Goal: Information Seeking & Learning: Learn about a topic

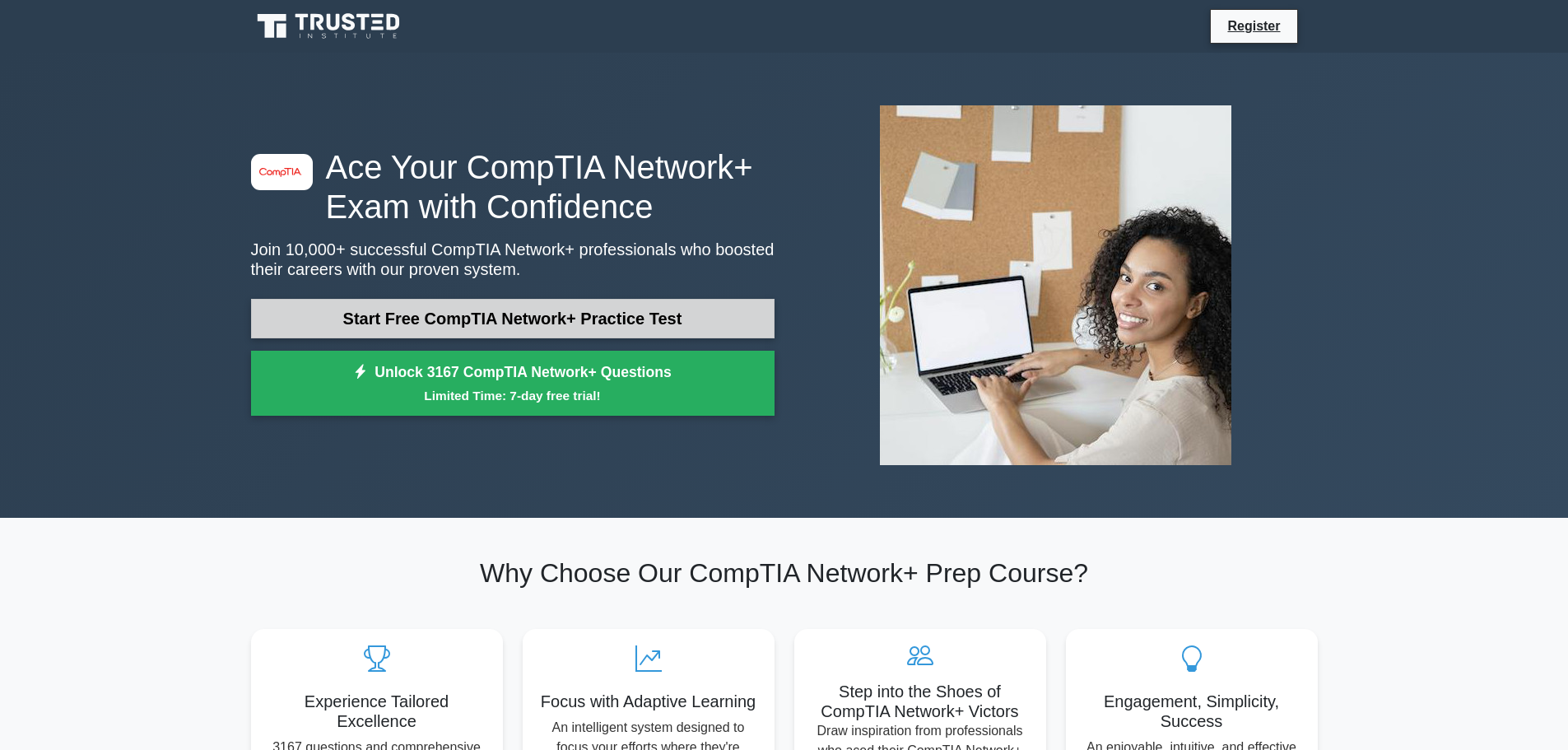
click at [554, 316] on link "Start Free CompTIA Network+ Practice Test" at bounding box center [513, 319] width 524 height 40
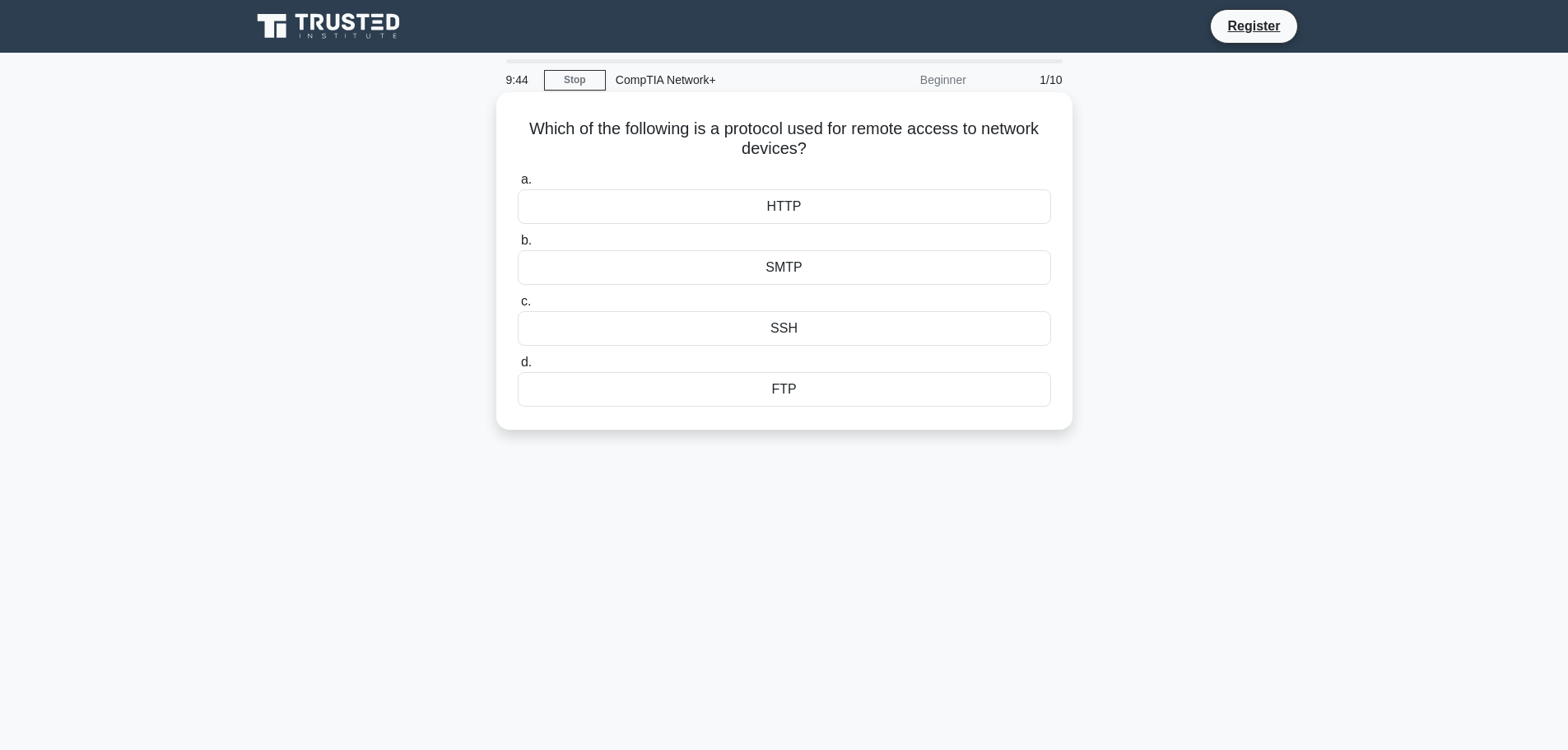
click at [745, 271] on div "SMTP" at bounding box center [784, 267] width 533 height 34
click at [518, 246] on input "b. SMTP" at bounding box center [518, 240] width 0 height 10
click at [867, 270] on div "IP spoofing" at bounding box center [784, 267] width 533 height 34
click at [518, 246] on input "b. IP spoofing" at bounding box center [518, 240] width 0 height 10
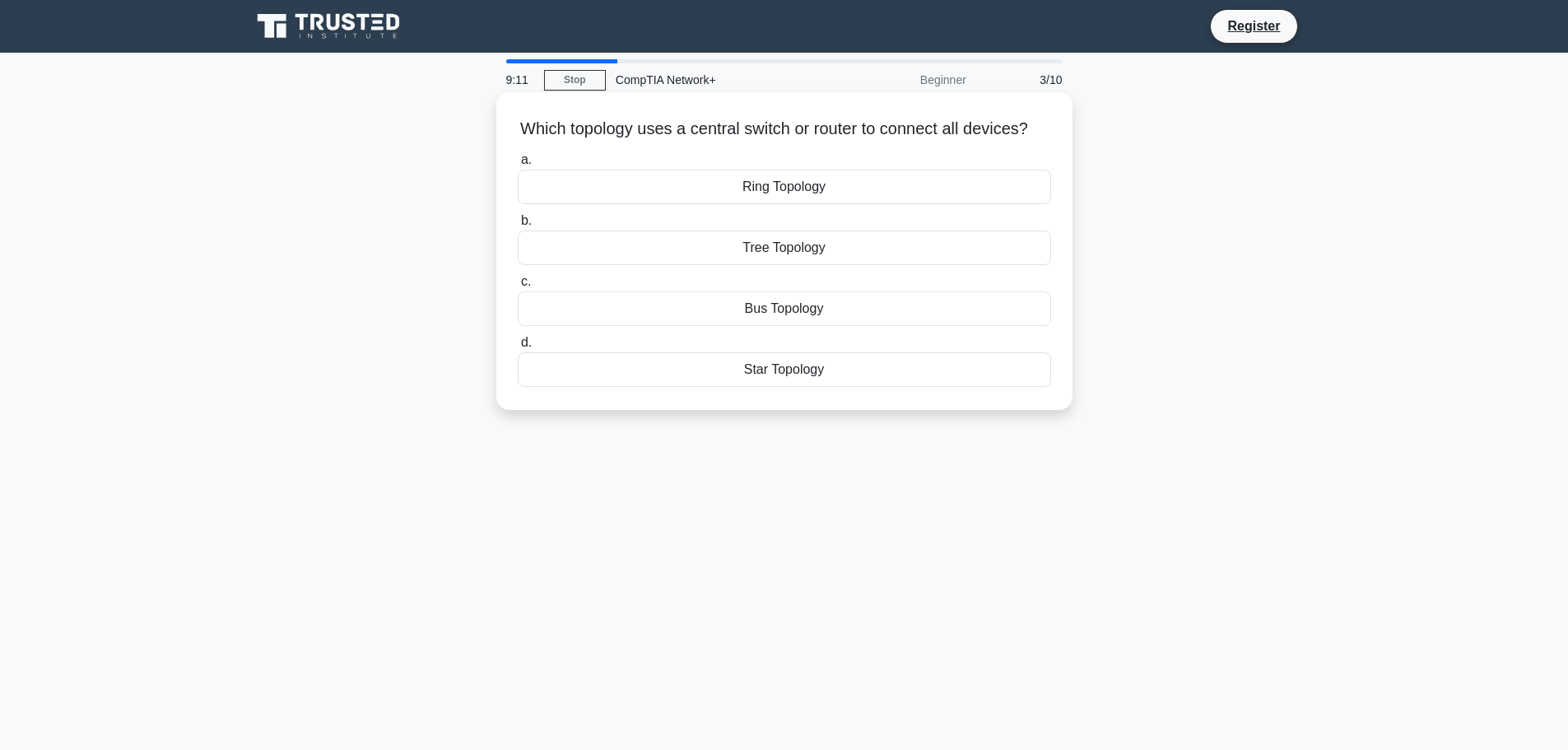
click at [833, 387] on div "Star Topology" at bounding box center [784, 369] width 533 height 34
click at [518, 348] on input "d. Star Topology" at bounding box center [518, 342] width 0 height 10
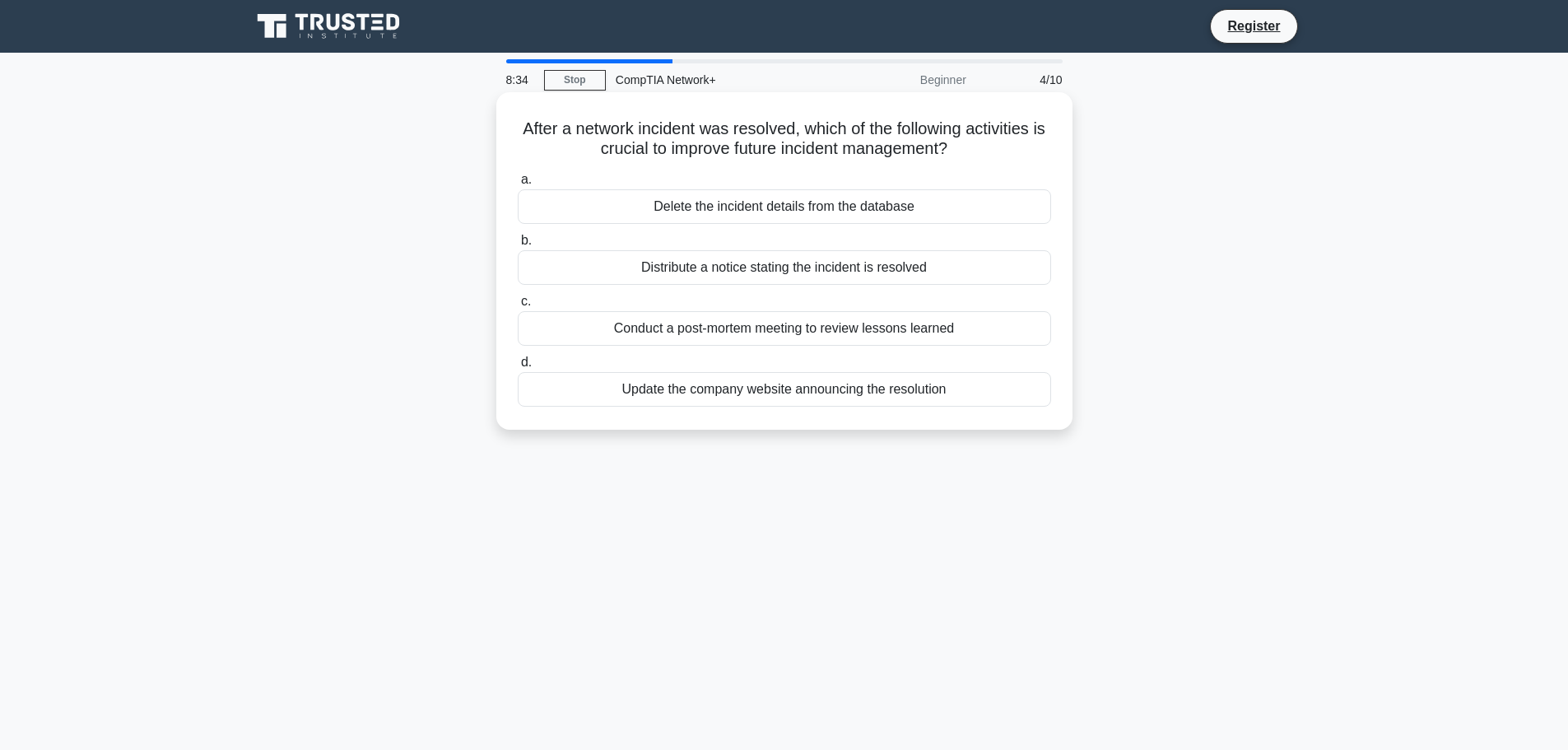
click at [677, 325] on div "Conduct a post-mortem meeting to review lessons learned" at bounding box center [784, 328] width 533 height 34
click at [518, 307] on input "c. Conduct a post-mortem meeting to review lessons learned" at bounding box center [518, 301] width 0 height 10
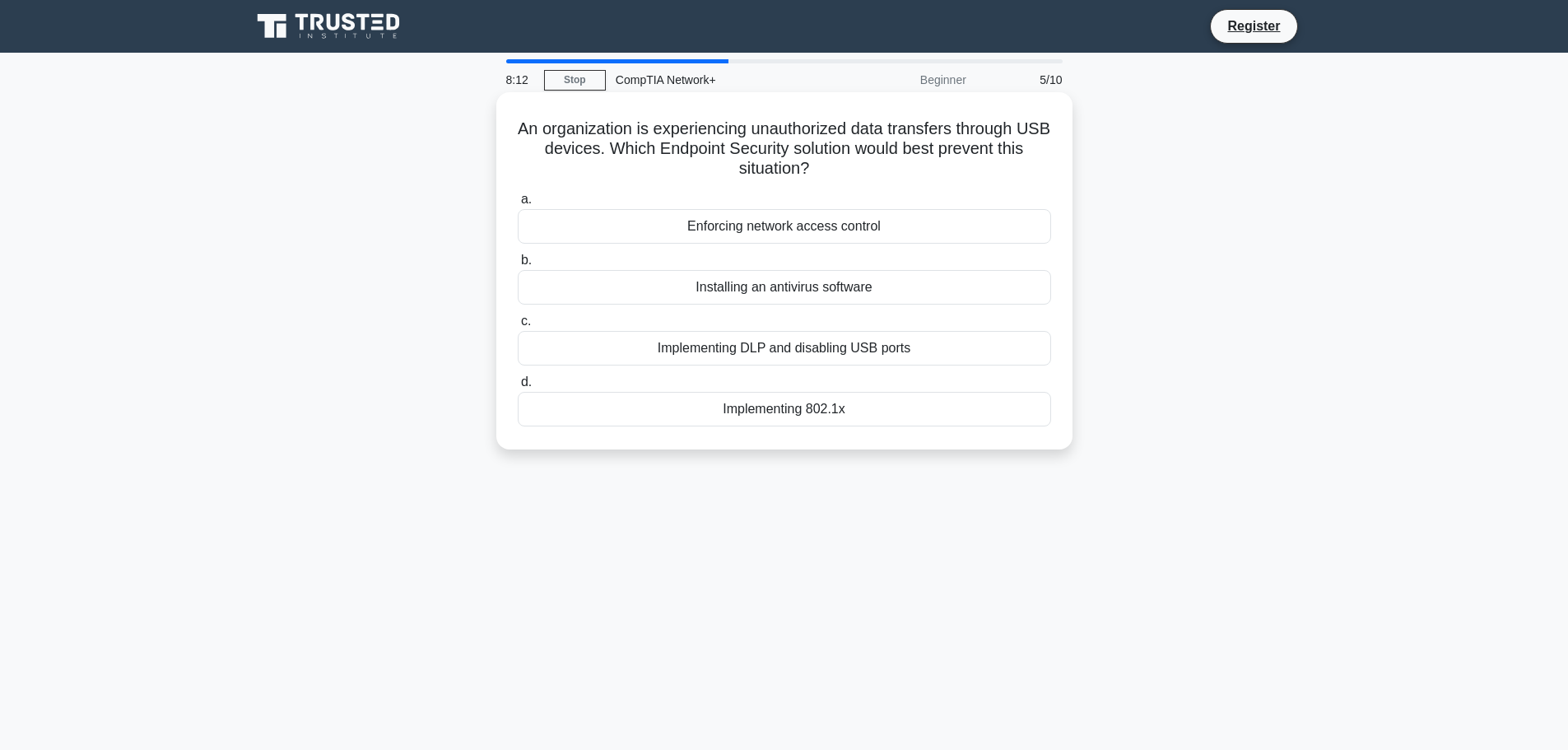
click at [953, 287] on div "Installing an antivirus software" at bounding box center [784, 287] width 533 height 34
click at [518, 265] on input "b. Installing an antivirus software" at bounding box center [518, 260] width 0 height 10
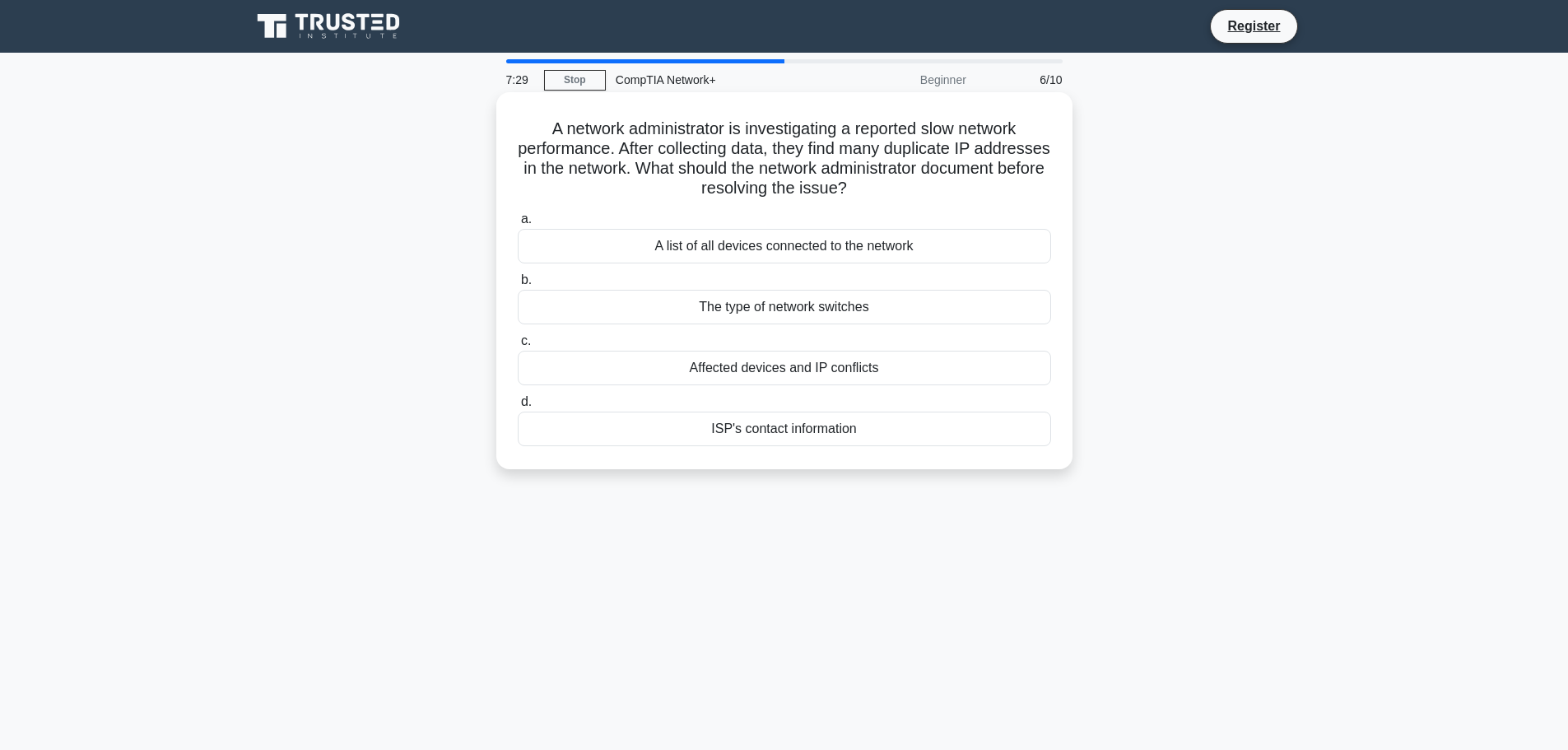
click at [888, 371] on div "Affected devices and IP conflicts" at bounding box center [784, 368] width 533 height 34
click at [518, 346] on input "c. Affected devices and IP conflicts" at bounding box center [518, 340] width 0 height 10
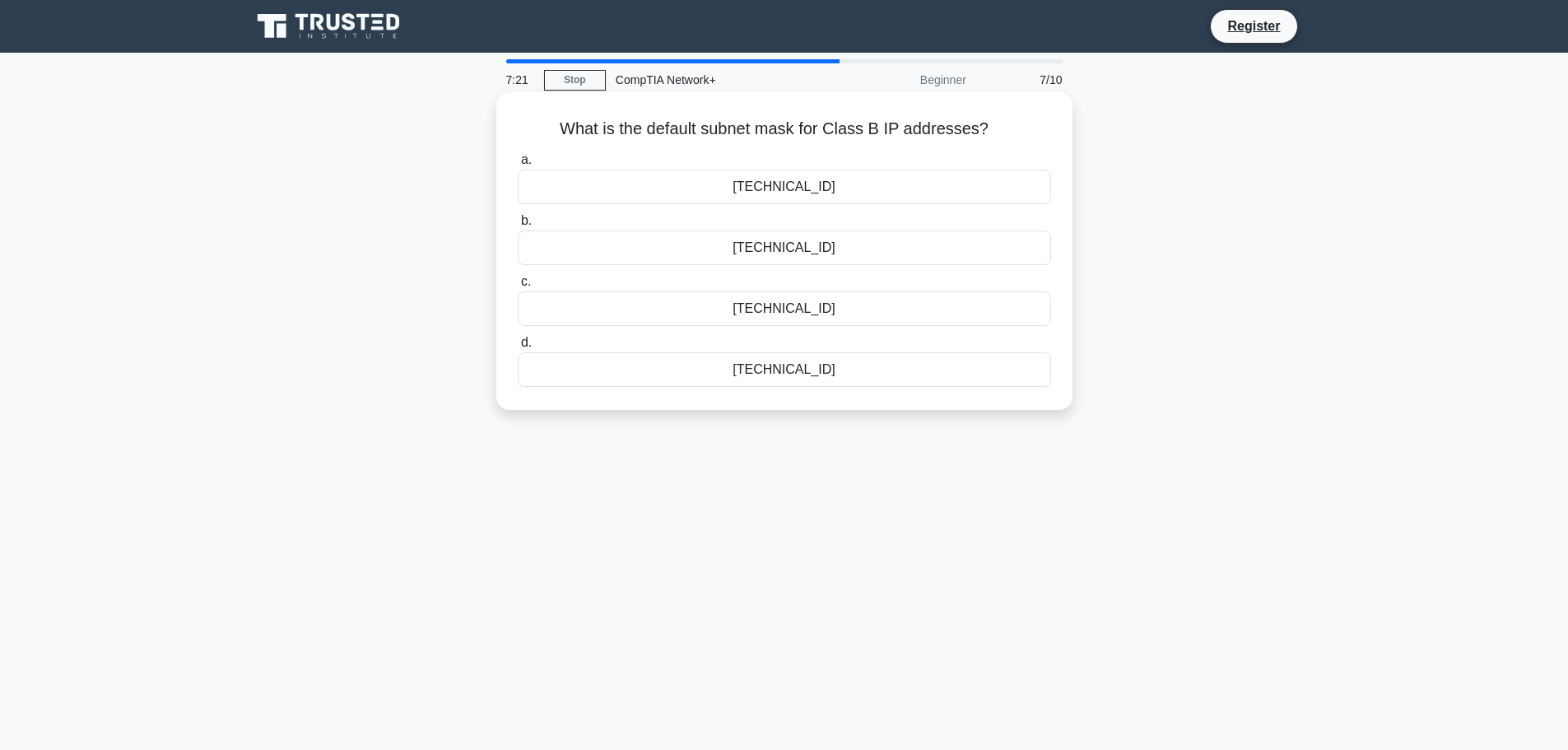
click at [857, 375] on div "255.255.255.0" at bounding box center [784, 369] width 533 height 34
click at [518, 348] on input "d. 255.255.255.0" at bounding box center [518, 342] width 0 height 10
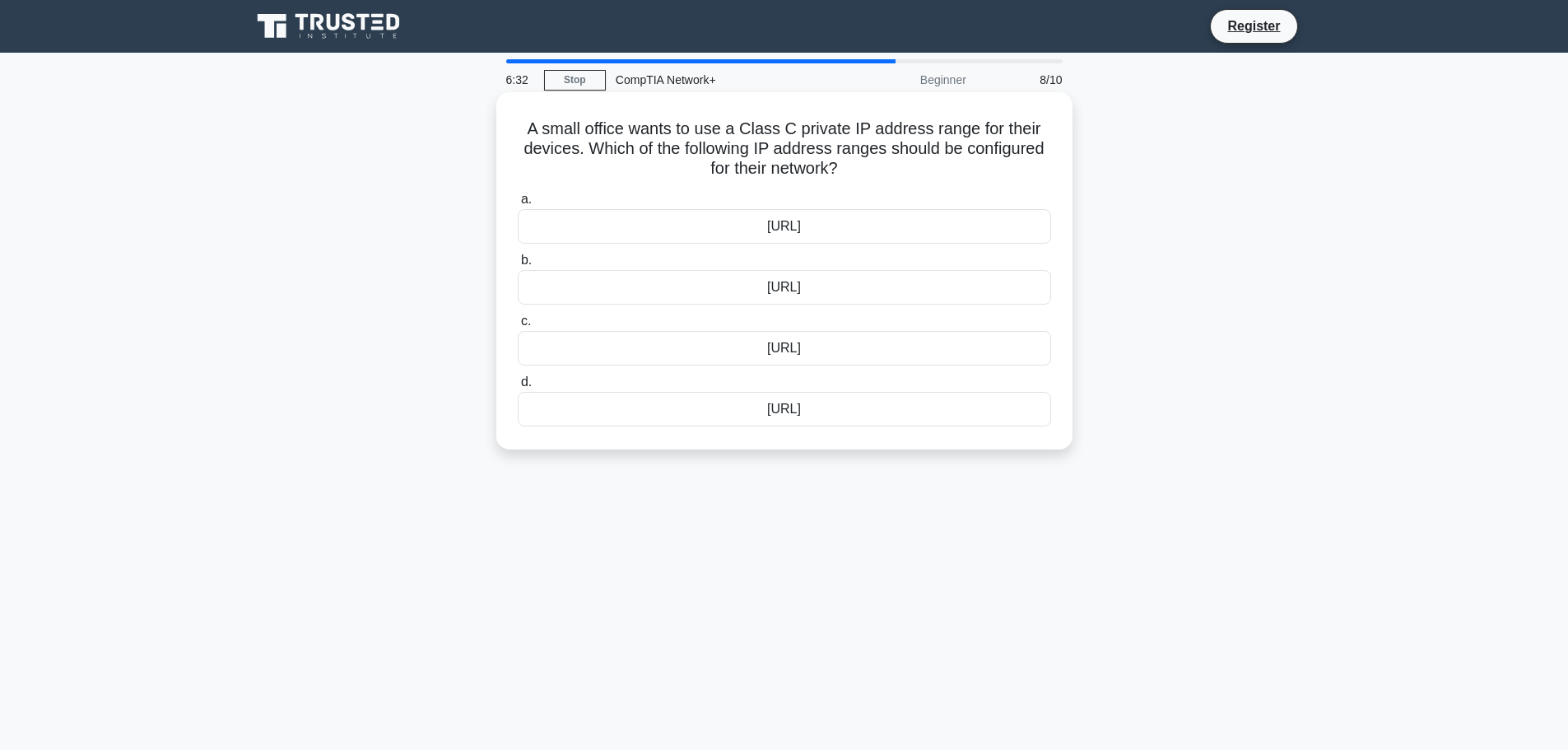
click at [844, 221] on div "10.0.0.0/8" at bounding box center [784, 226] width 533 height 34
click at [518, 205] on input "a. 10.0.0.0/8" at bounding box center [518, 199] width 0 height 10
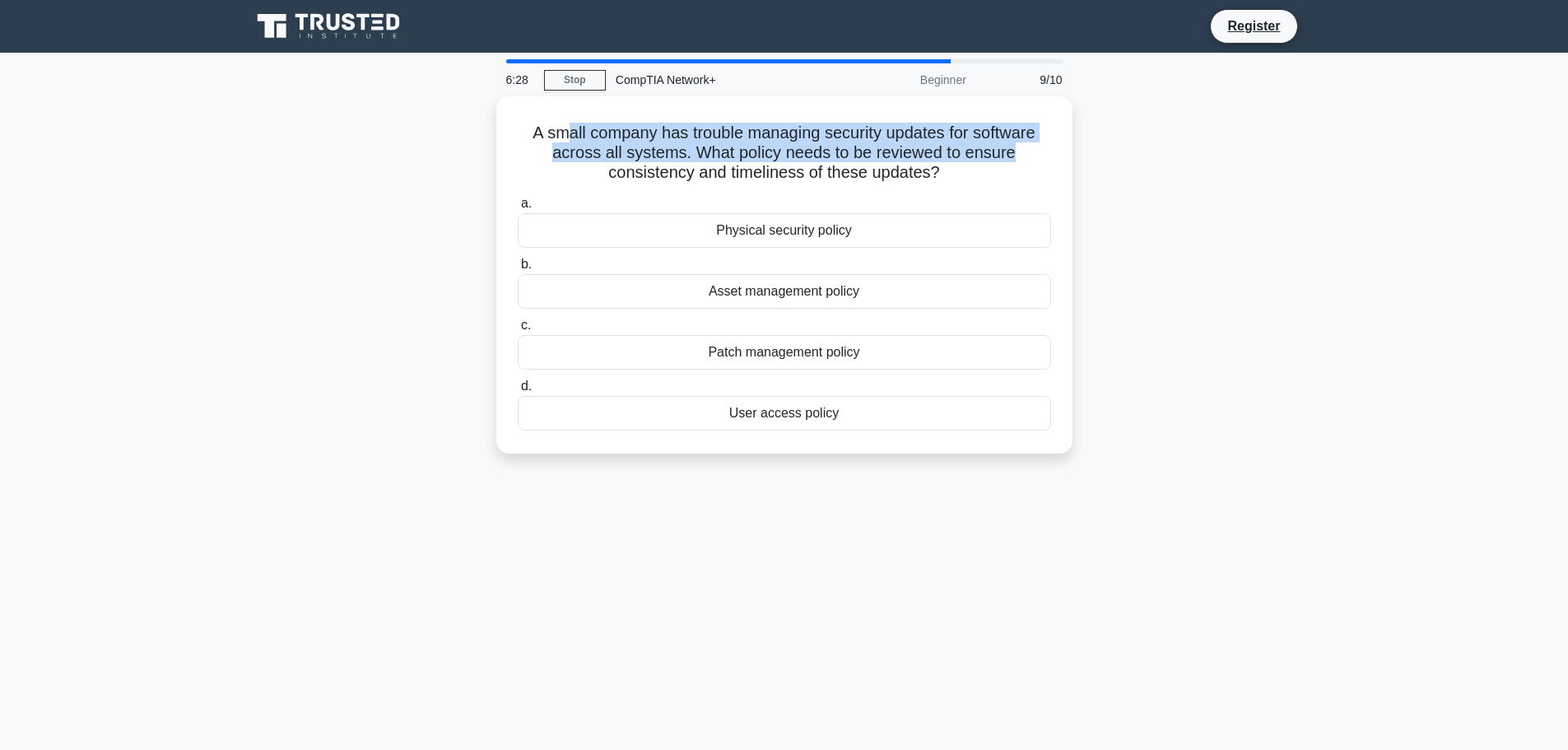
drag, startPoint x: 557, startPoint y: 129, endPoint x: 1079, endPoint y: 147, distance: 522.3
click at [1078, 147] on div "A small company has trouble managing security updates for software across all s…" at bounding box center [784, 284] width 1087 height 376
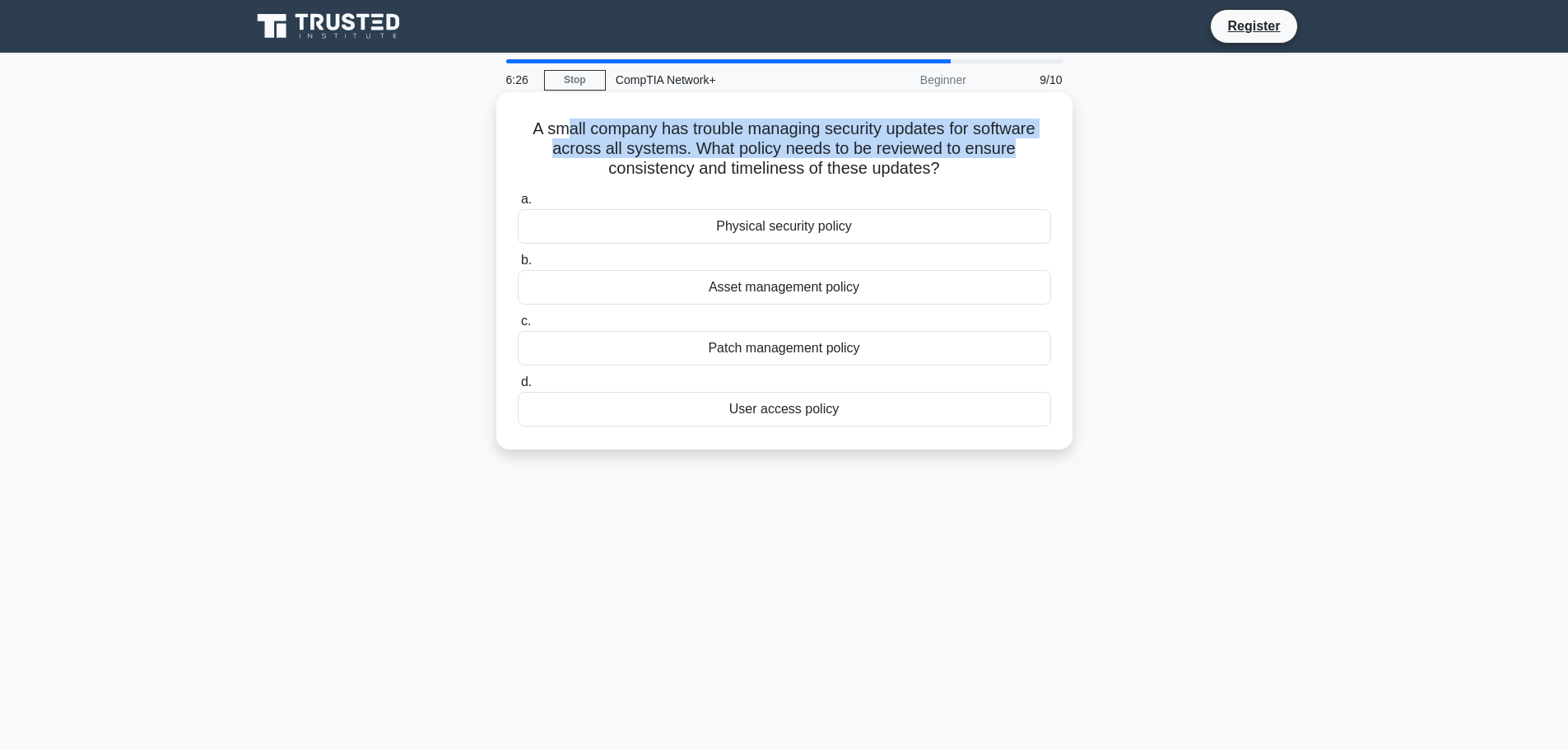
click at [651, 154] on h5 "A small company has trouble managing security updates for software across all s…" at bounding box center [784, 149] width 537 height 61
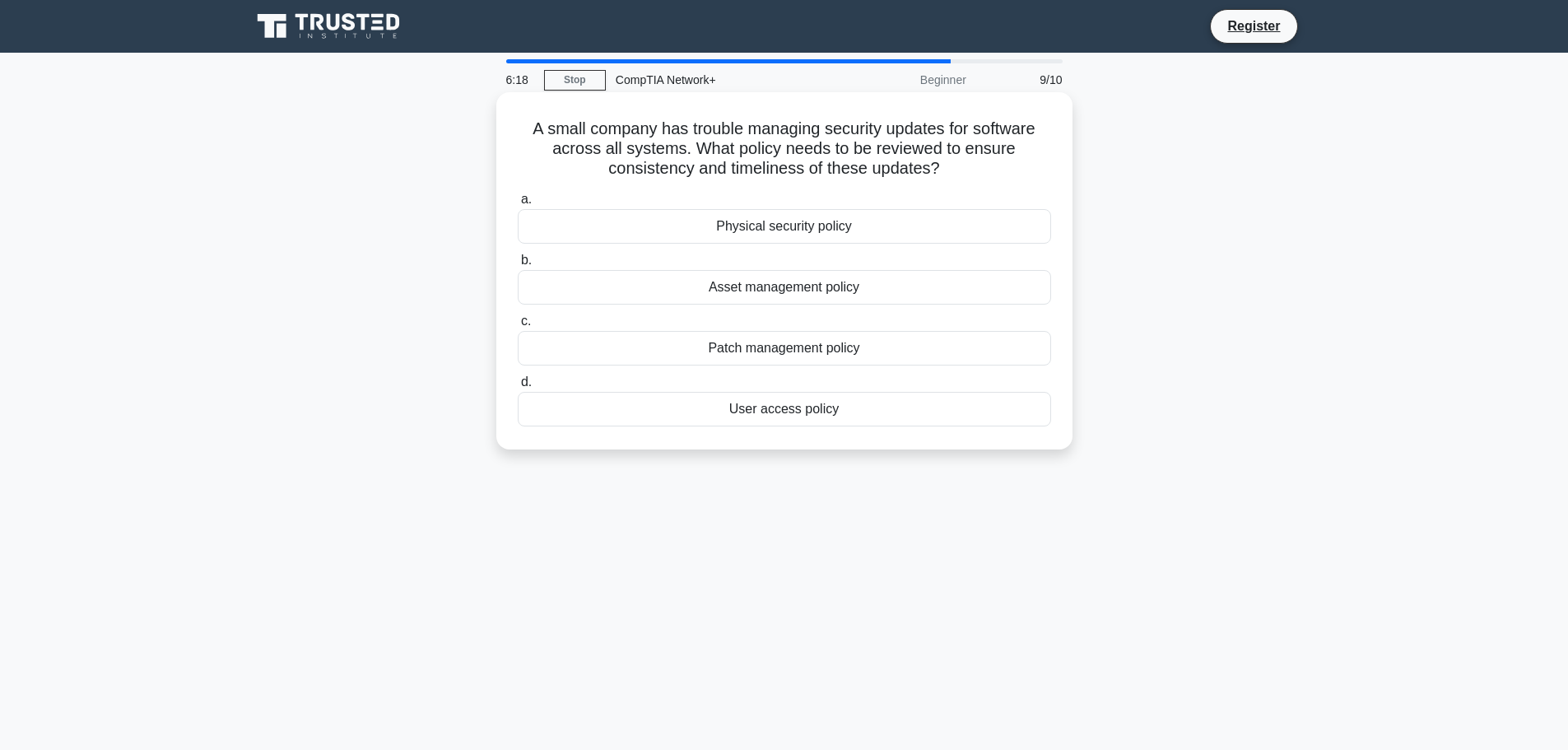
click at [763, 346] on div "Patch management policy" at bounding box center [784, 348] width 533 height 34
click at [518, 327] on input "c. Patch management policy" at bounding box center [518, 320] width 0 height 10
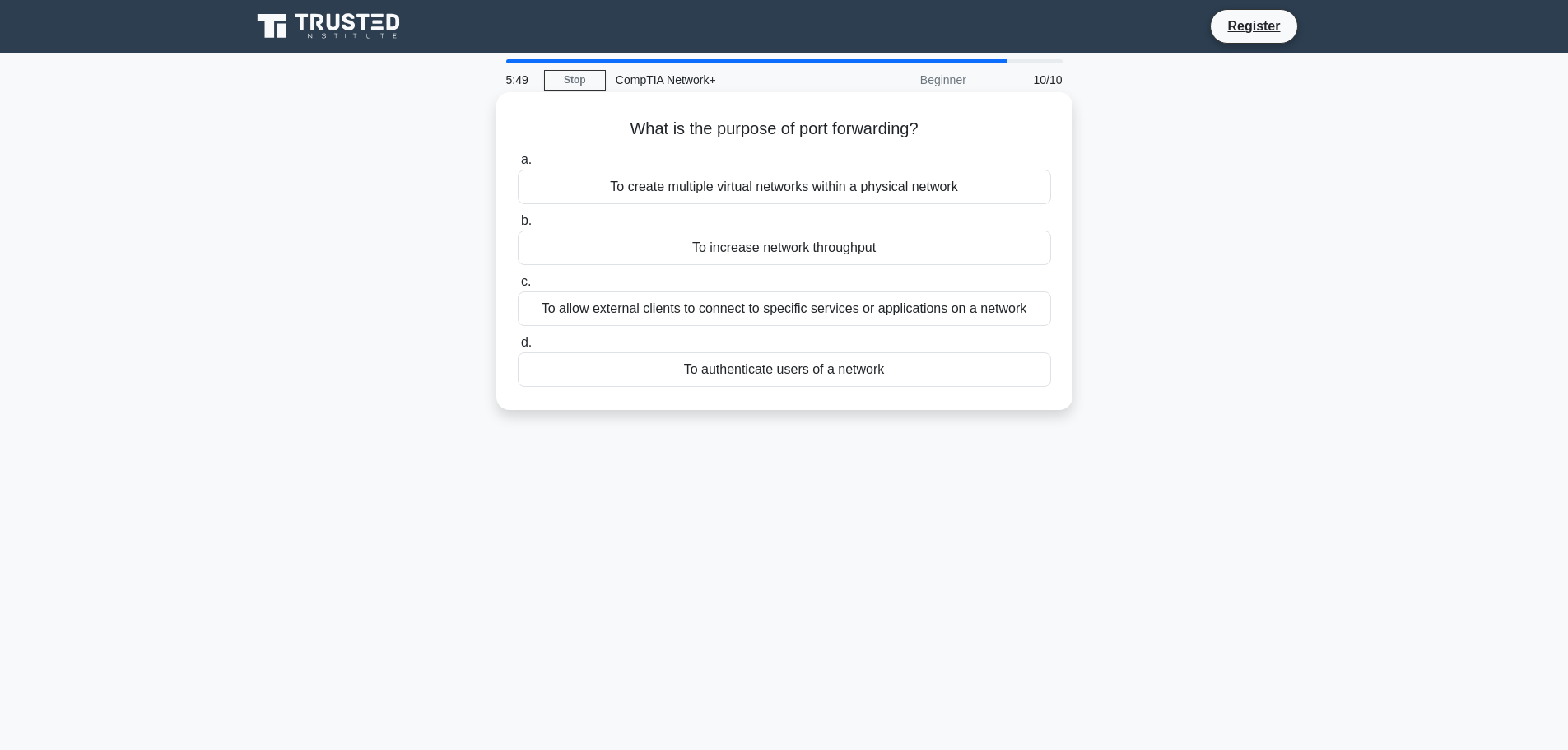
click at [870, 309] on div "To allow external clients to connect to specific services or applications on a …" at bounding box center [784, 308] width 533 height 34
click at [518, 287] on input "c. To allow external clients to connect to specific services or applications on…" at bounding box center [518, 282] width 0 height 10
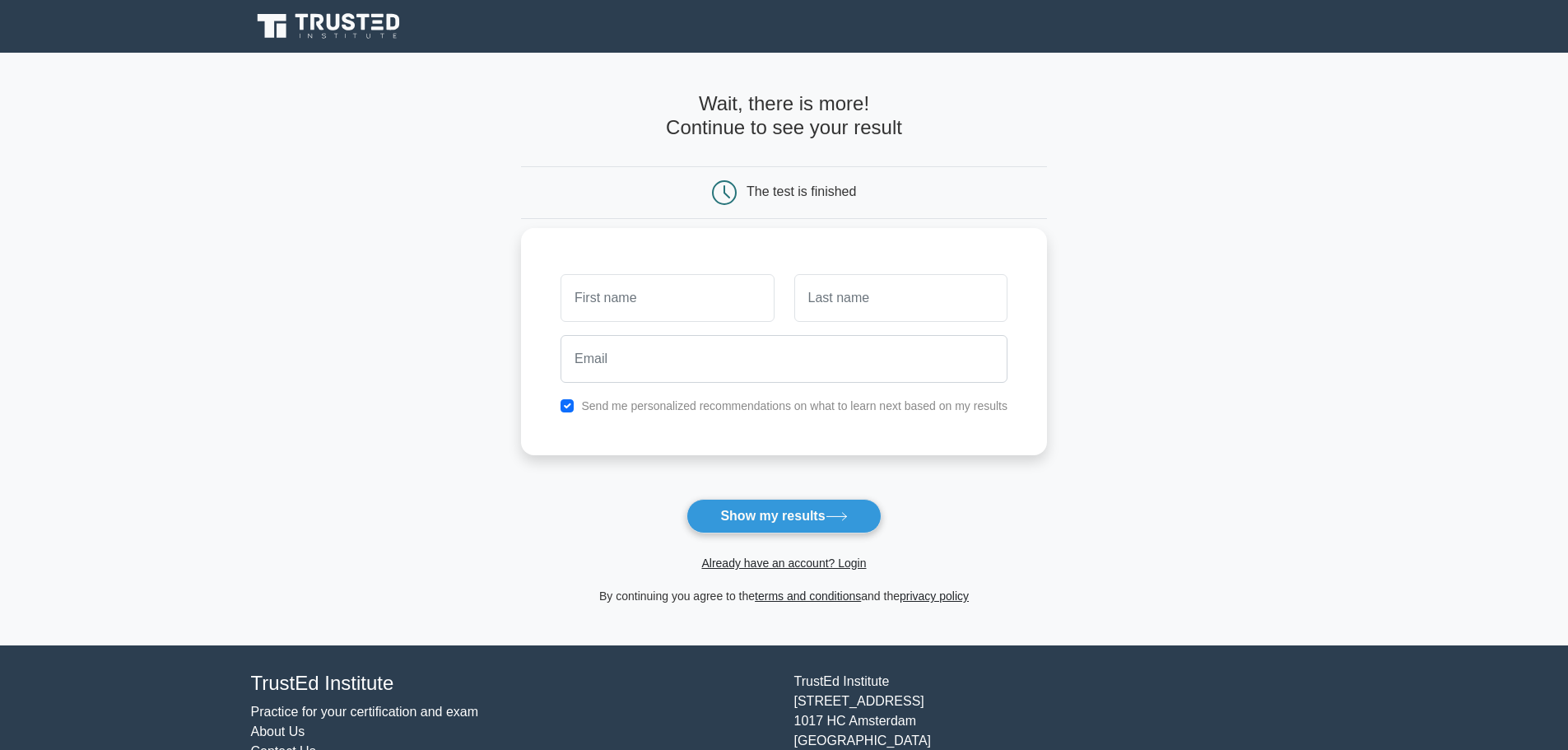
click at [675, 308] on input "text" at bounding box center [667, 298] width 213 height 47
type input "ADVAITH"
click at [835, 304] on input "text" at bounding box center [901, 298] width 213 height 47
type input "Patlolla"
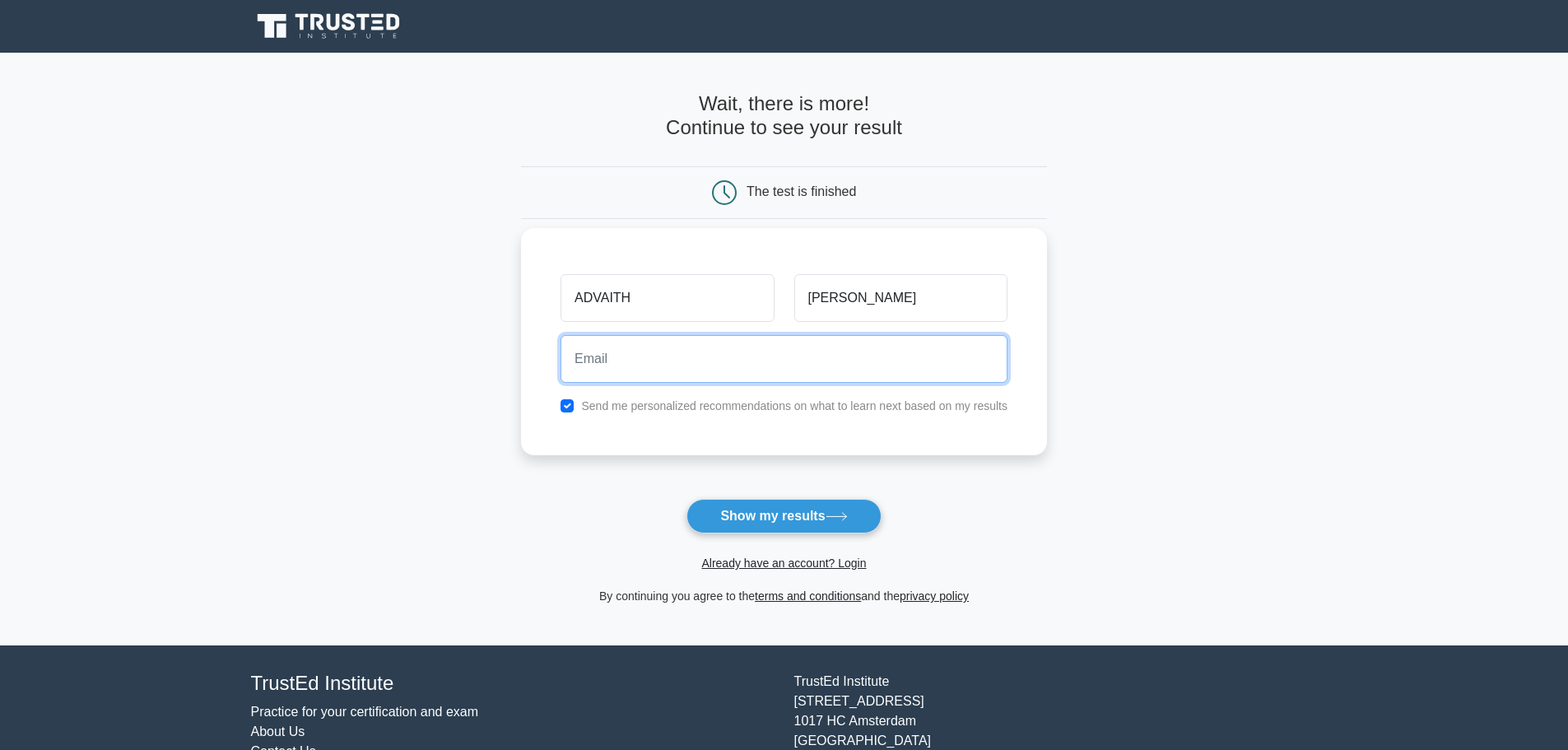
click at [713, 339] on input "email" at bounding box center [784, 358] width 447 height 47
type input "advaithp27@gmail.com"
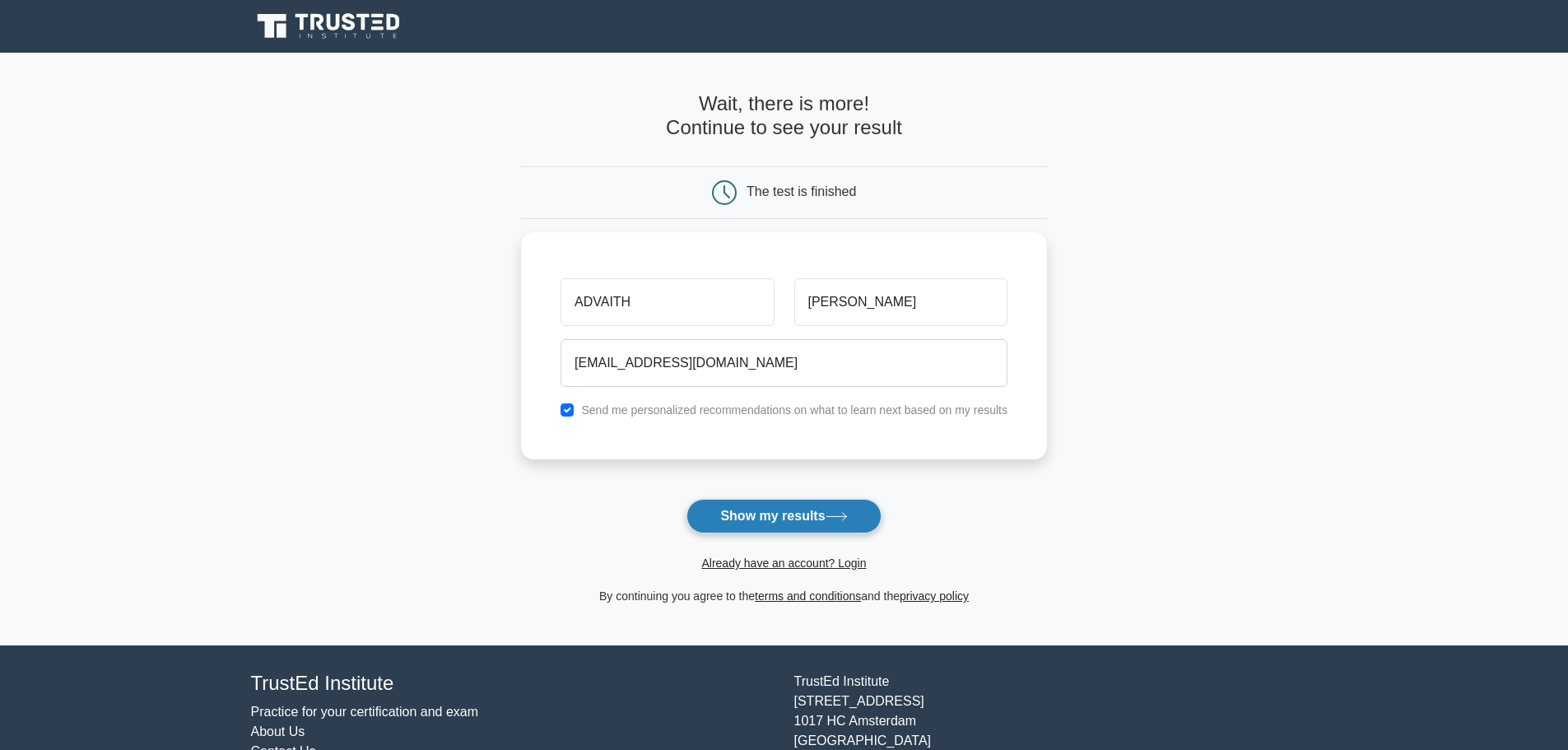
click at [818, 511] on button "Show my results" at bounding box center [784, 516] width 194 height 34
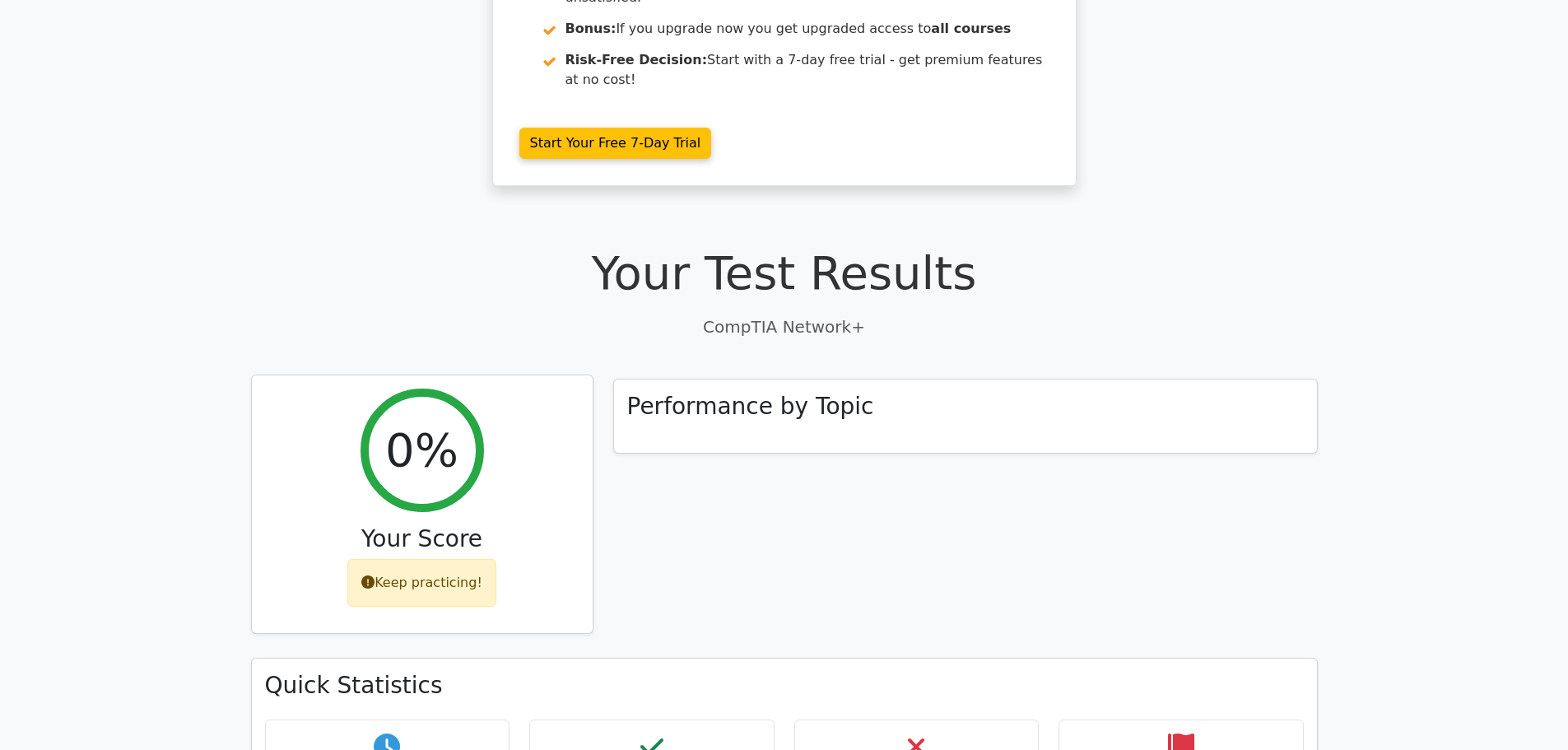
scroll to position [329, 0]
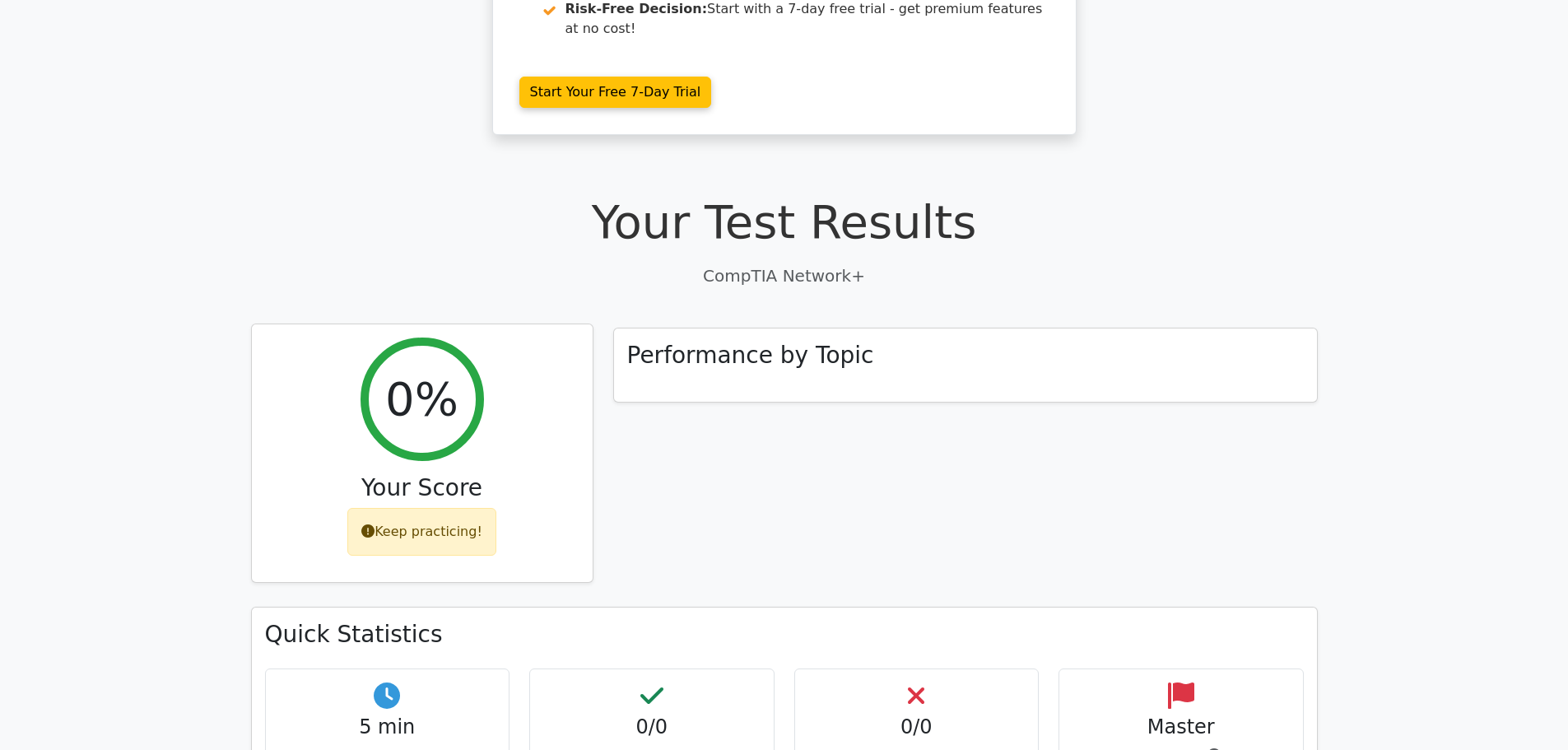
click at [458, 507] on div "Keep practicing!" at bounding box center [421, 531] width 149 height 47
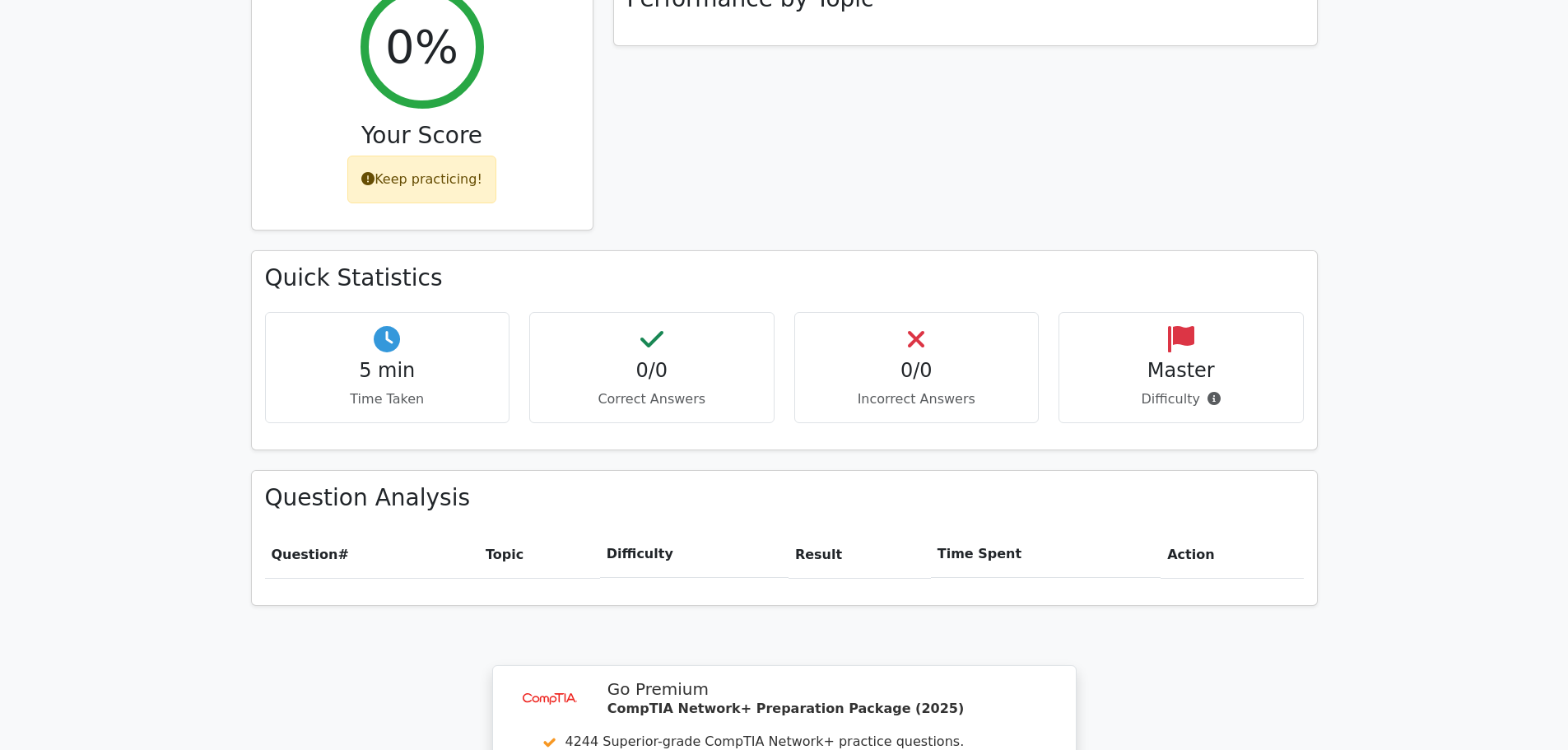
scroll to position [658, 0]
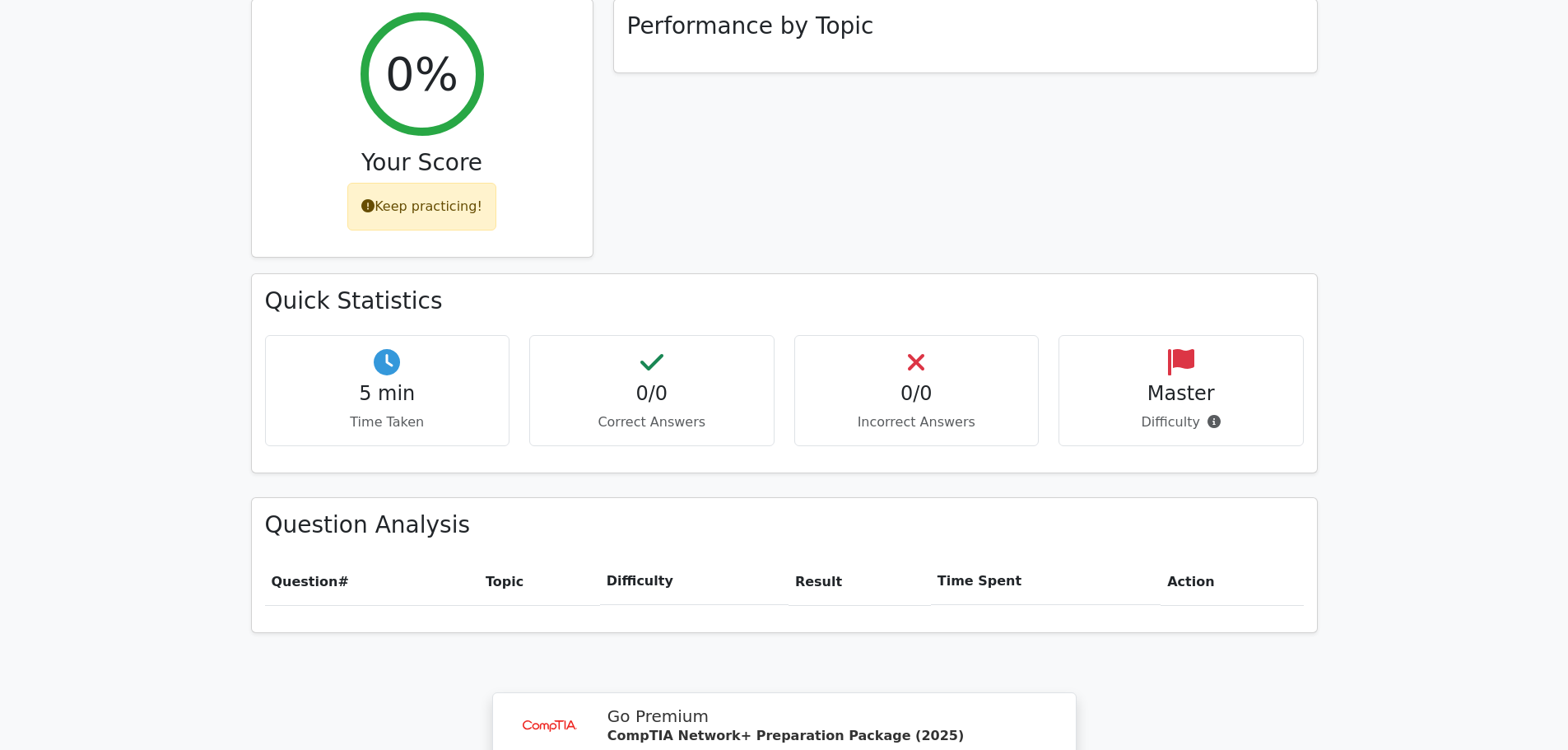
click at [898, 412] on p "Incorrect Answers" at bounding box center [916, 422] width 217 height 20
click at [667, 379] on div "0/0 Correct Answers" at bounding box center [652, 390] width 246 height 111
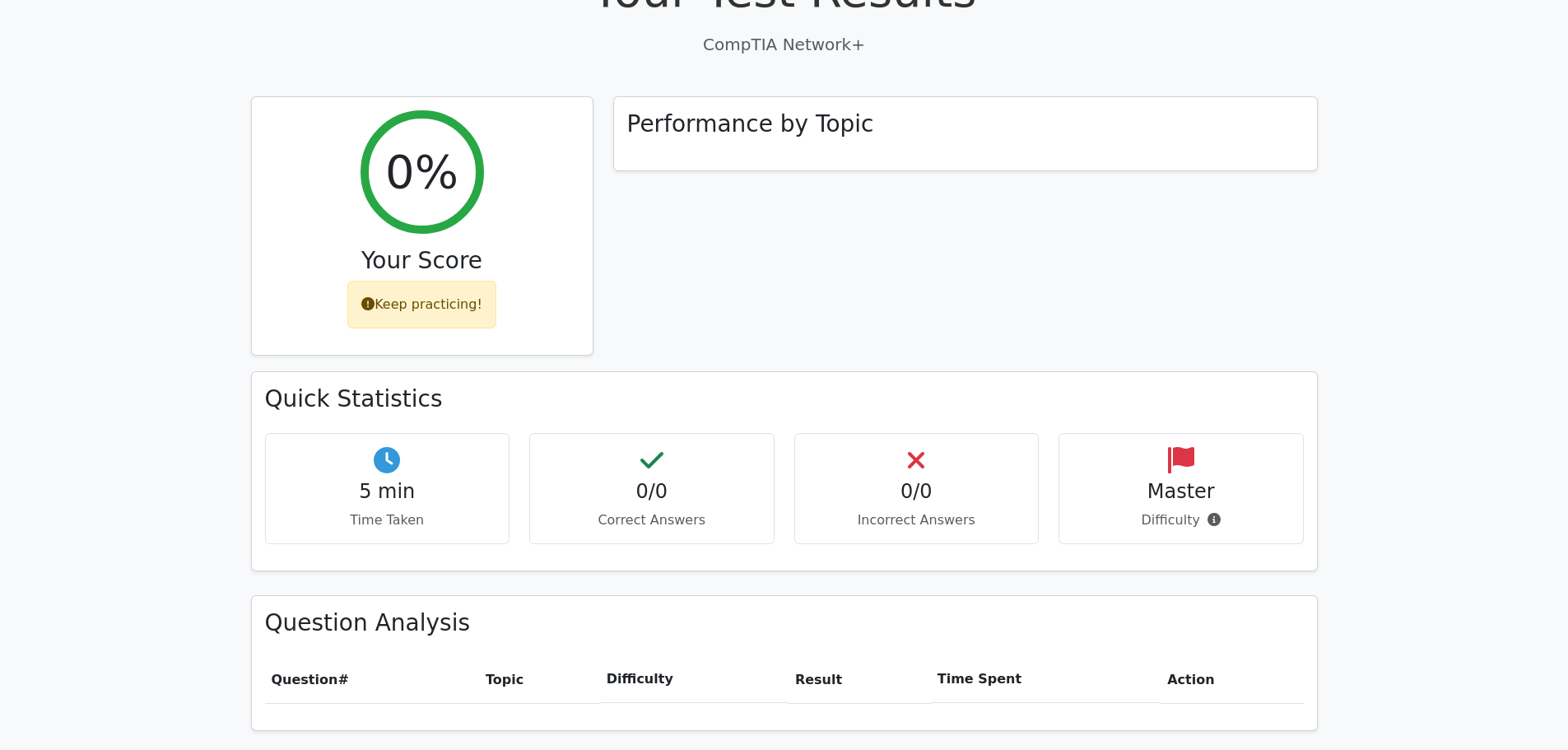
scroll to position [494, 0]
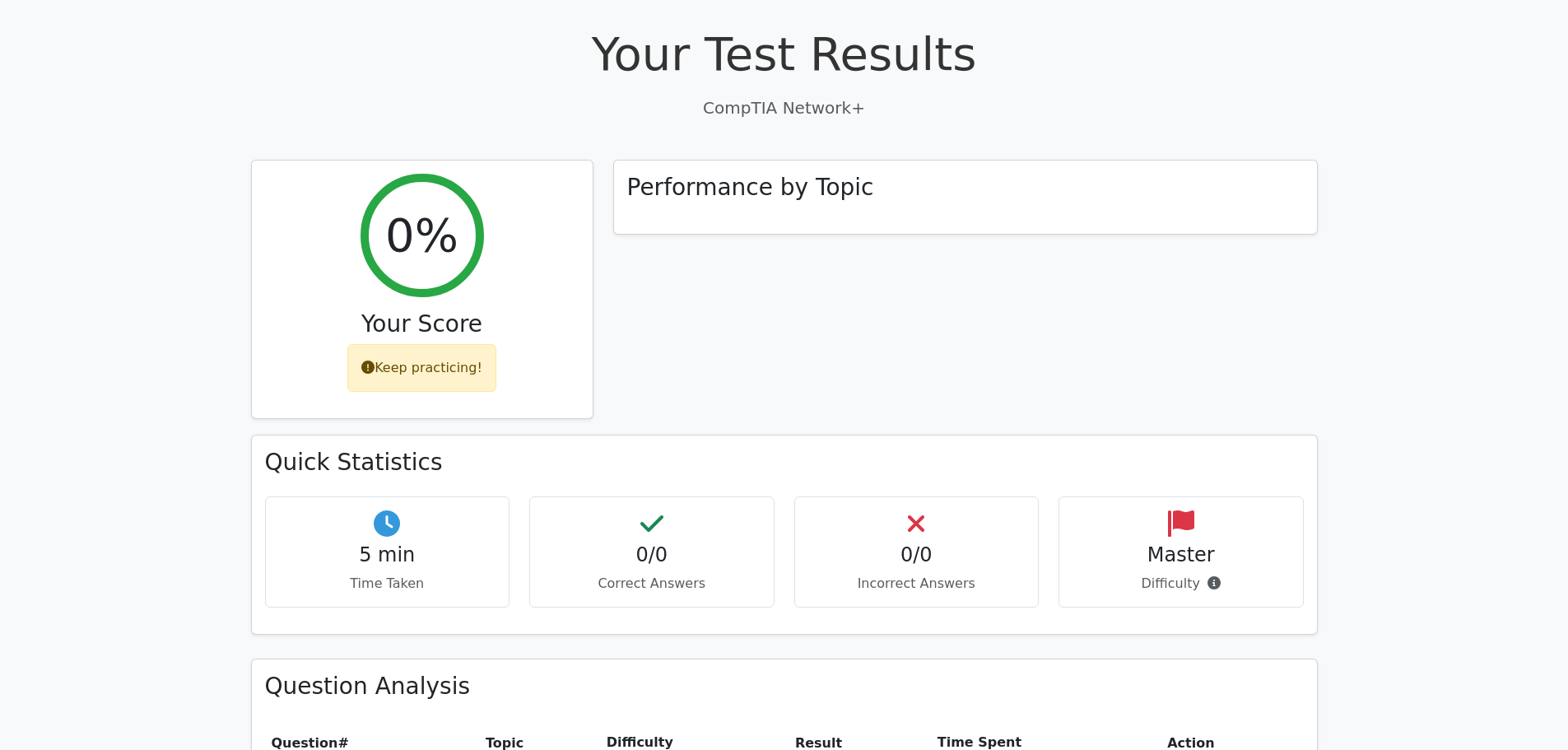
click at [385, 496] on div "5 min Time Taken" at bounding box center [387, 551] width 246 height 111
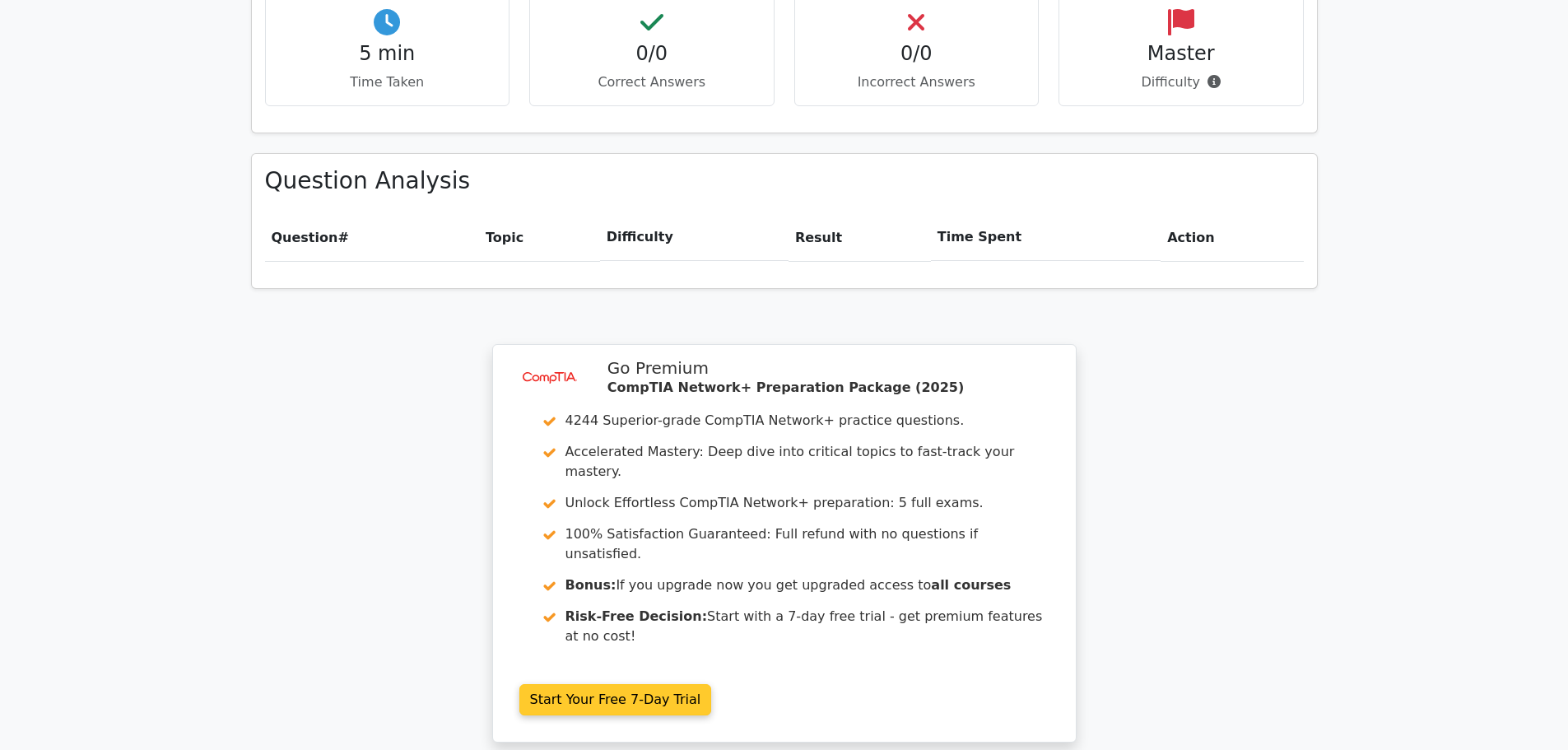
scroll to position [1205, 0]
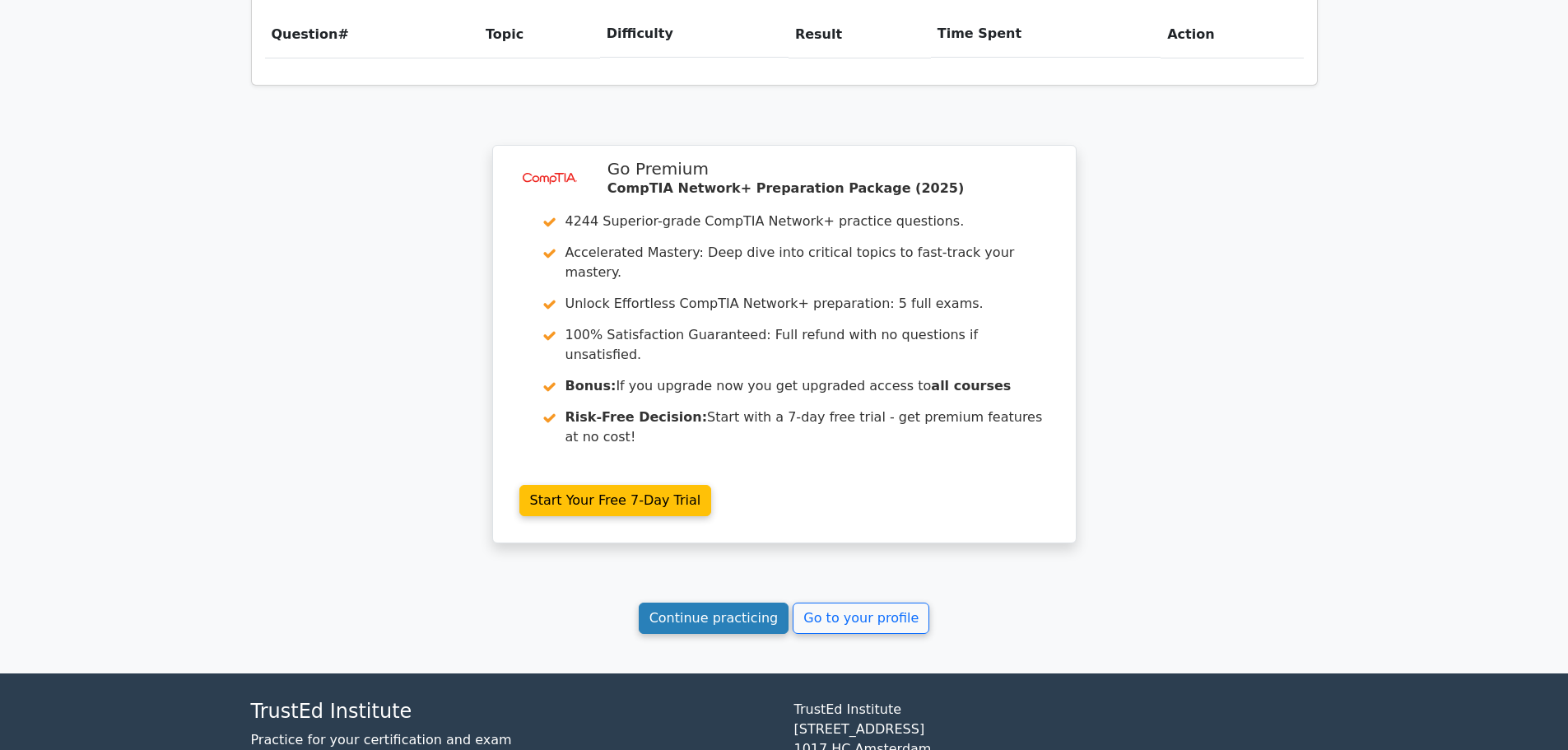
click at [732, 602] on link "Continue practicing" at bounding box center [713, 617] width 151 height 31
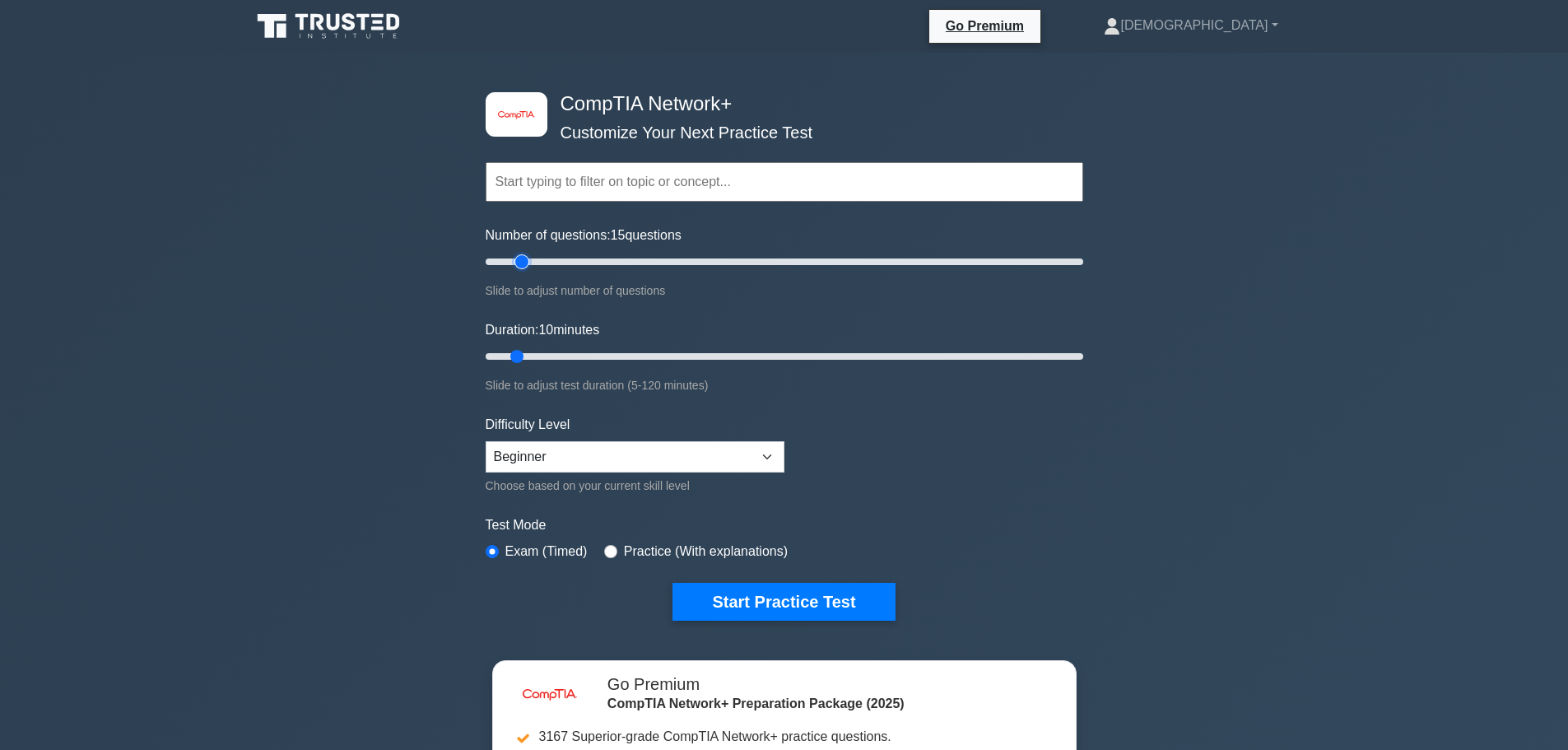
drag, startPoint x: 508, startPoint y: 255, endPoint x: 520, endPoint y: 304, distance: 50.4
type input "15"
click at [520, 271] on input "Number of questions: 15 questions" at bounding box center [784, 262] width 598 height 20
click at [714, 458] on select "Beginner Intermediate Expert" at bounding box center [635, 456] width 299 height 31
click at [768, 448] on select "Beginner Intermediate Expert" at bounding box center [635, 456] width 299 height 31
